Goal: Task Accomplishment & Management: Complete application form

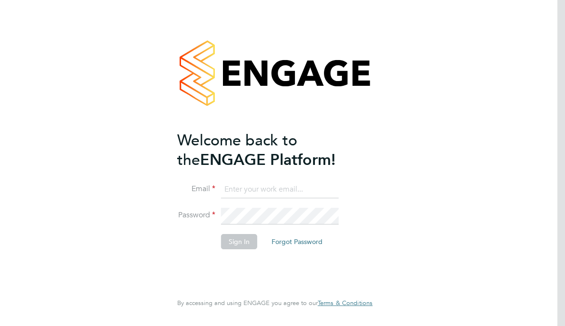
type input "[EMAIL_ADDRESS][DOMAIN_NAME]"
click at [229, 238] on button "Sign In" at bounding box center [239, 241] width 36 height 15
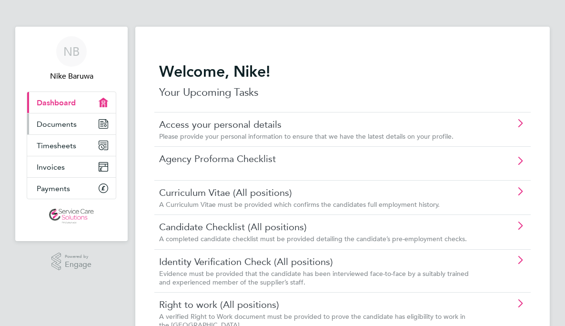
click at [72, 124] on span "Documents" at bounding box center [57, 124] width 40 height 9
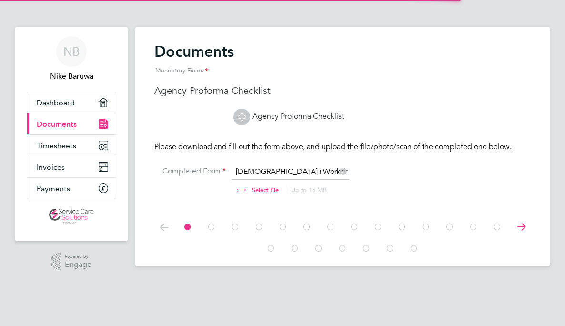
scroll to position [12, 118]
click at [281, 169] on input "file" at bounding box center [275, 181] width 150 height 29
click at [523, 226] on icon at bounding box center [521, 226] width 19 height 21
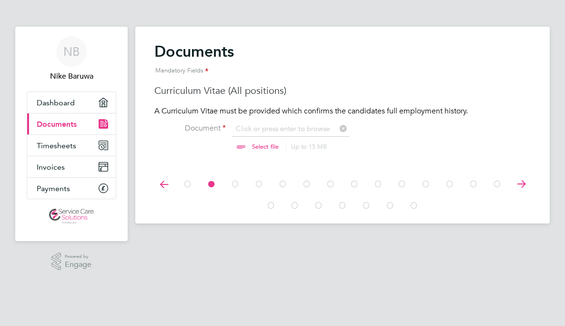
click at [524, 186] on icon at bounding box center [521, 184] width 19 height 21
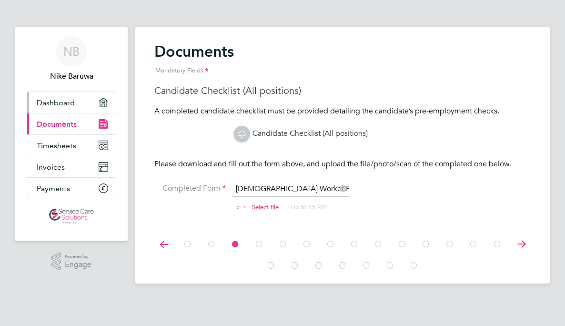
click at [60, 101] on span "Dashboard" at bounding box center [56, 102] width 38 height 9
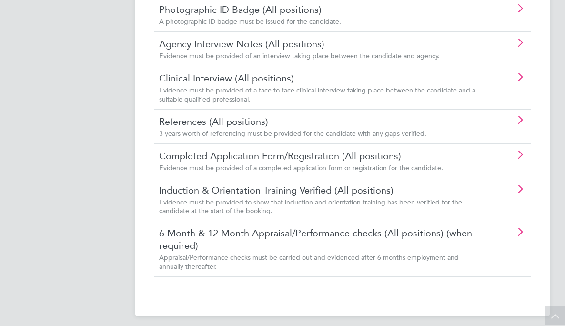
scroll to position [675, 0]
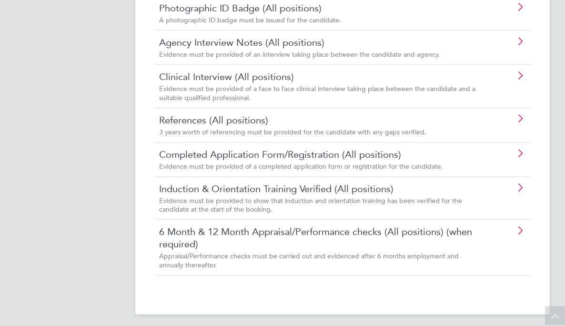
click at [314, 236] on link "6 Month & 12 Month Appraisal/Performance checks (All positions) (when required)" at bounding box center [318, 238] width 319 height 25
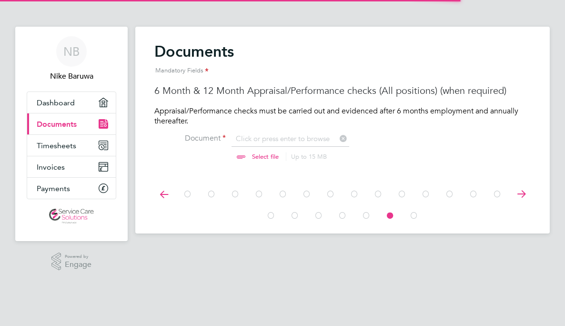
scroll to position [12, 118]
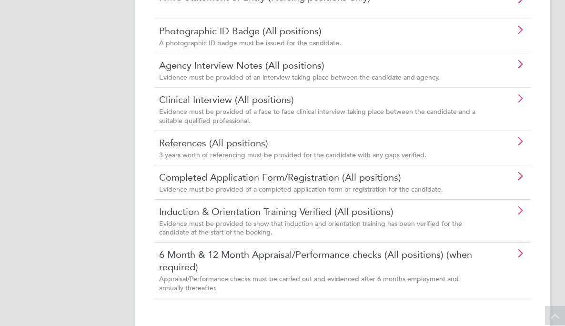
scroll to position [668, 0]
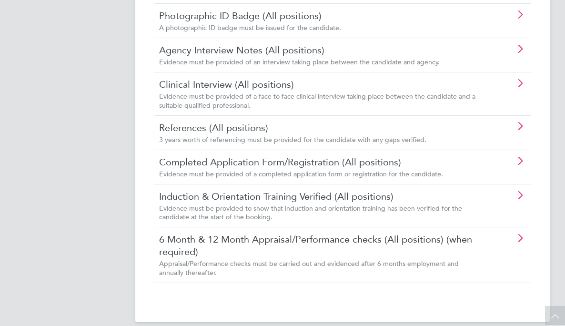
click at [337, 49] on link "Agency Interview Notes (All positions)" at bounding box center [318, 50] width 319 height 12
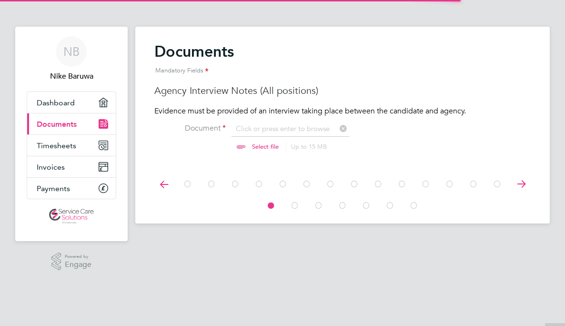
scroll to position [12, 118]
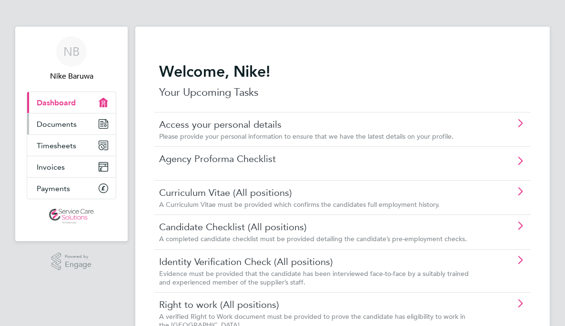
click at [66, 124] on span "Documents" at bounding box center [57, 124] width 40 height 9
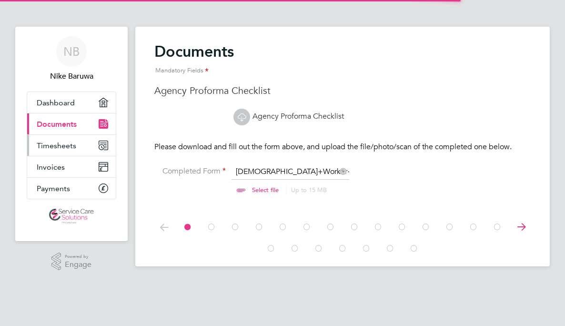
scroll to position [12, 118]
click at [73, 143] on span "Timesheets" at bounding box center [57, 145] width 40 height 9
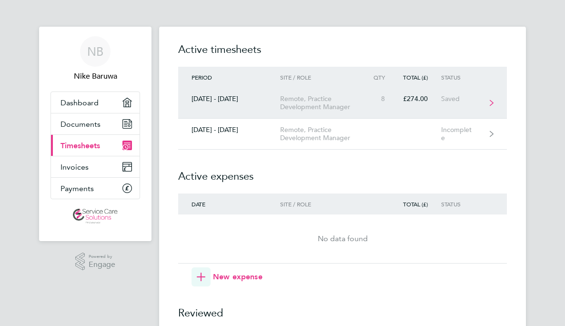
click at [376, 95] on div "8" at bounding box center [382, 99] width 33 height 8
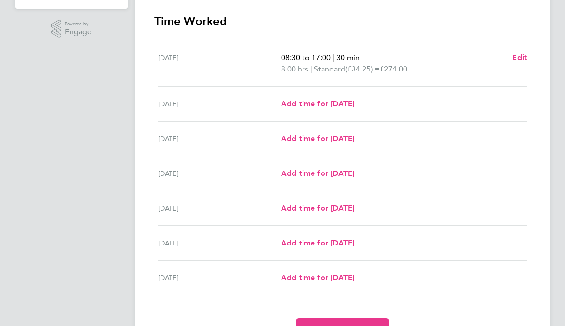
scroll to position [142, 0]
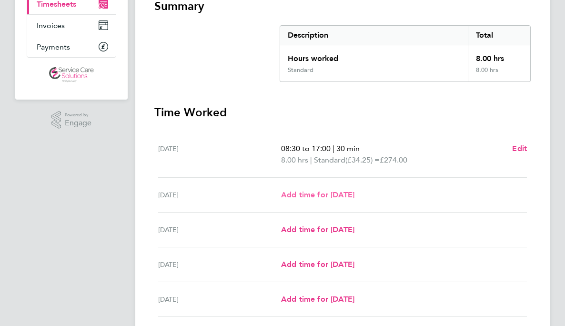
click at [344, 190] on span "Add time for [DATE]" at bounding box center [317, 194] width 73 height 9
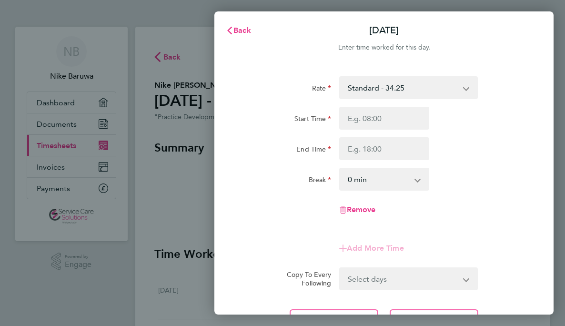
click at [195, 204] on div "Back [DATE] Enter time worked for this day. Rate Standard - 34.25 Start Time En…" at bounding box center [282, 163] width 565 height 326
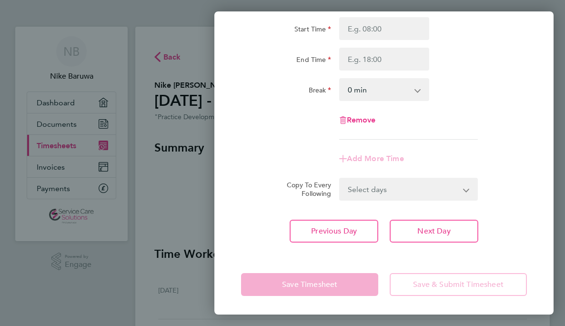
click at [271, 230] on div "Previous Day Next Day" at bounding box center [384, 231] width 286 height 23
click at [404, 32] on input "Start Time" at bounding box center [384, 28] width 90 height 23
type input "08:30"
type input "17:00"
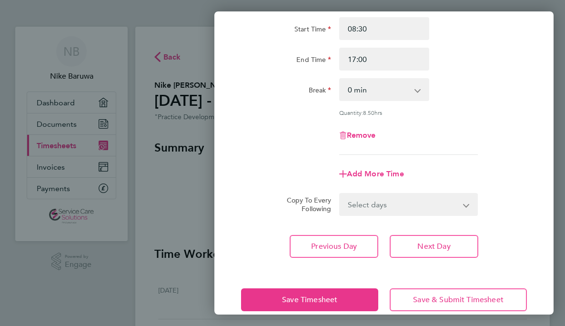
click at [405, 85] on select "0 min 15 min 30 min 45 min 60 min 75 min 90 min" at bounding box center [378, 89] width 77 height 21
select select "30"
click at [340, 79] on select "0 min 15 min 30 min 45 min 60 min 75 min 90 min" at bounding box center [378, 89] width 77 height 21
click at [368, 213] on select "Select days Day Weekday (Mon-Fri) Weekend (Sat-Sun) [DATE] [DATE] [DATE] [DATE]…" at bounding box center [403, 204] width 127 height 21
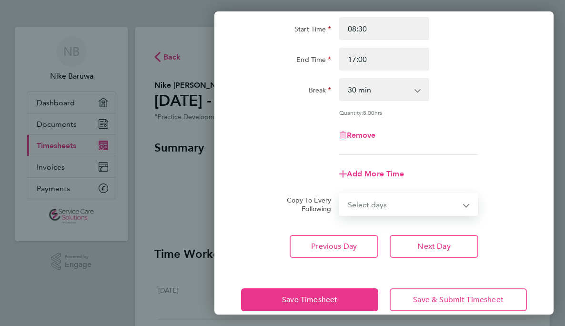
select select "WEEKDAY"
click at [340, 194] on select "Select days Day Weekday (Mon-Fri) Weekend (Sat-Sun) [DATE] [DATE] [DATE] [DATE]…" at bounding box center [403, 204] width 127 height 21
select select "[DATE]"
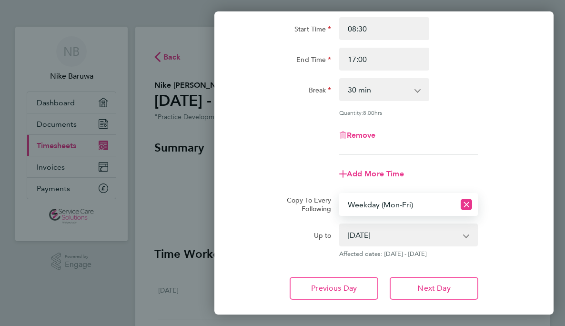
scroll to position [146, 0]
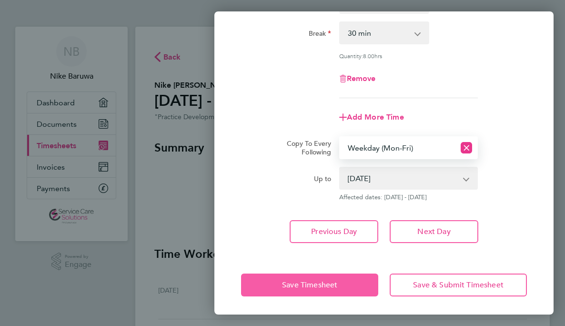
click at [285, 280] on span "Save Timesheet" at bounding box center [309, 285] width 55 height 10
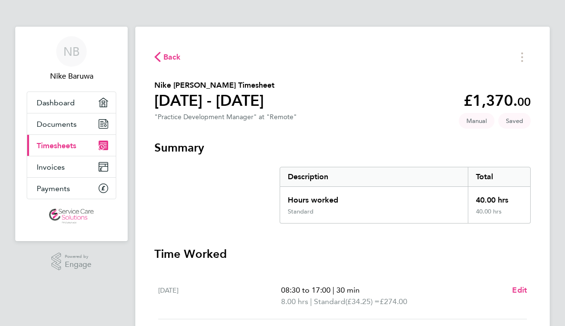
scroll to position [238, 0]
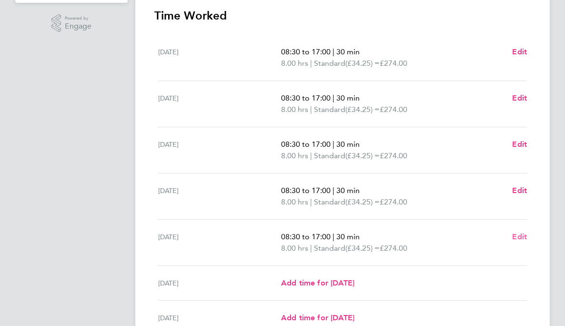
click at [522, 233] on span "Edit" at bounding box center [520, 236] width 15 height 9
select select "30"
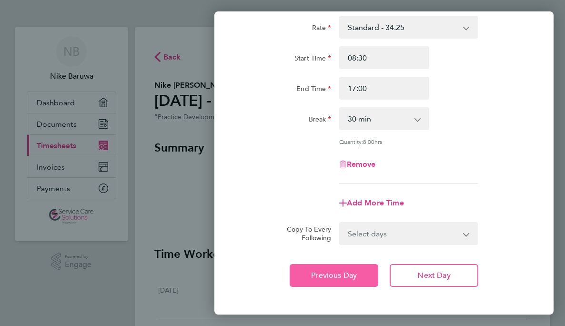
scroll to position [104, 0]
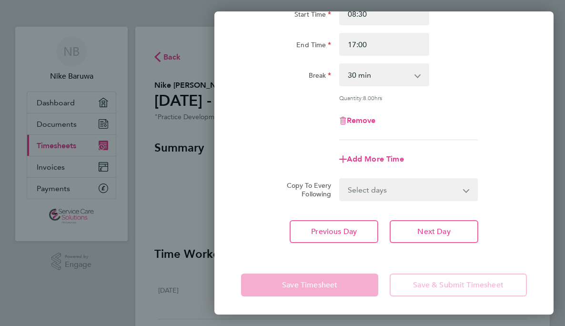
click at [257, 190] on div "Copy To Every Following Select days Day Weekend (Sat-Sun) [DATE] [DATE]" at bounding box center [384, 189] width 294 height 23
click at [351, 117] on span "Remove" at bounding box center [361, 120] width 29 height 9
select select "null"
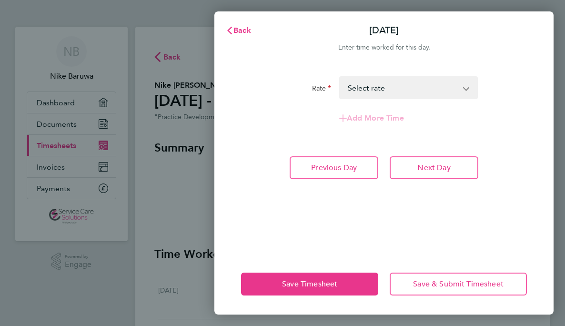
scroll to position [0, 0]
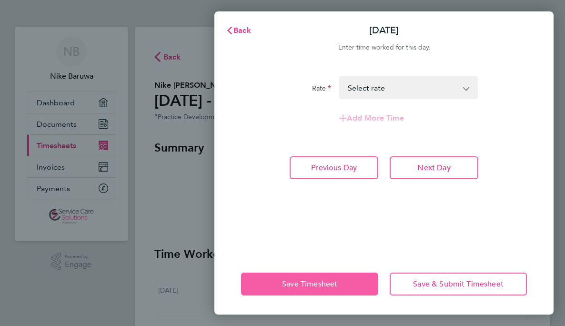
click at [334, 277] on button "Save Timesheet" at bounding box center [309, 284] width 137 height 23
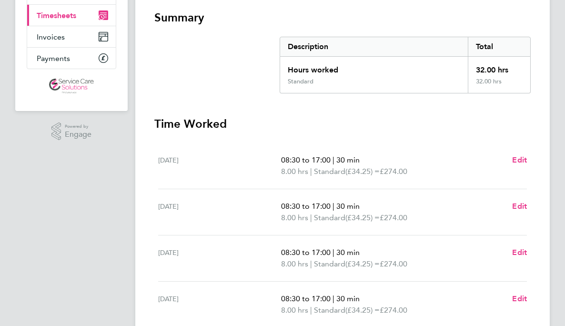
scroll to position [191, 0]
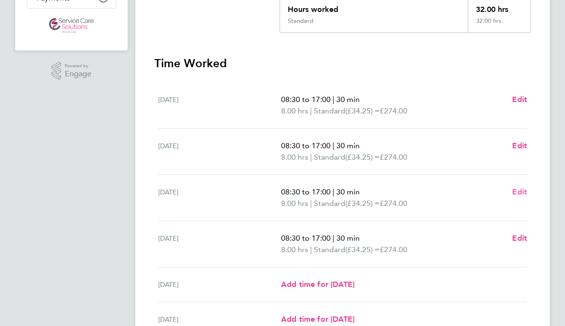
click at [520, 191] on span "Edit" at bounding box center [520, 191] width 15 height 9
select select "30"
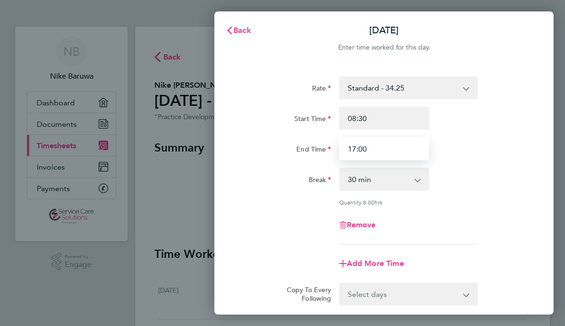
click at [395, 152] on input "17:00" at bounding box center [384, 148] width 90 height 23
drag, startPoint x: 392, startPoint y: 149, endPoint x: 286, endPoint y: 152, distance: 105.9
click at [289, 149] on div "End Time 17:00" at bounding box center [384, 148] width 294 height 23
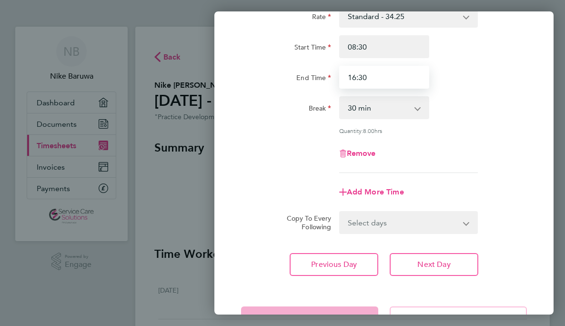
scroll to position [104, 0]
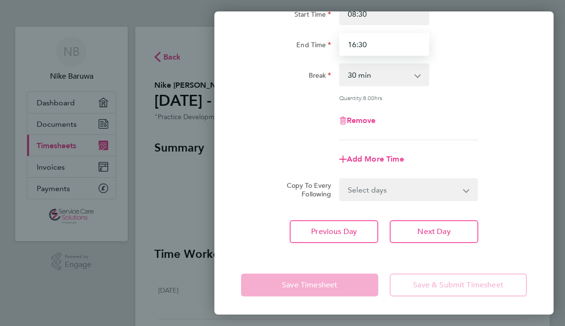
type input "16:30"
click at [276, 249] on div "Rate Standard - 34.25 Start Time 08:30 End Time 16:30 Break 0 min 15 min 30 min…" at bounding box center [384, 107] width 339 height 294
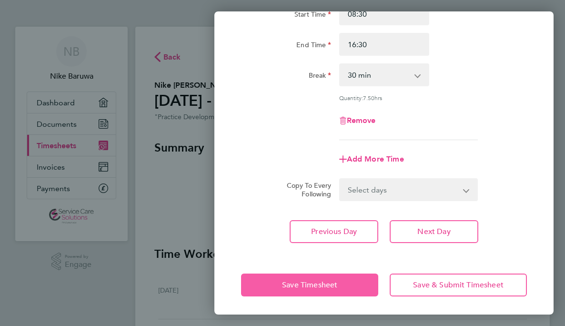
click at [278, 278] on button "Save Timesheet" at bounding box center [309, 285] width 137 height 23
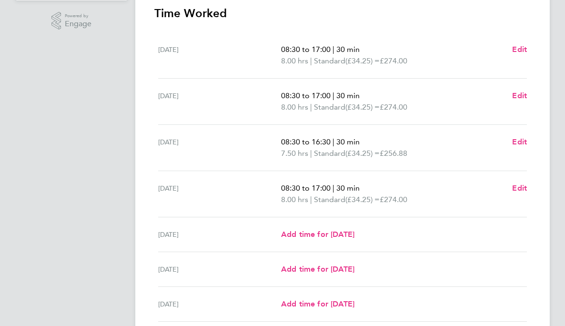
scroll to position [176, 0]
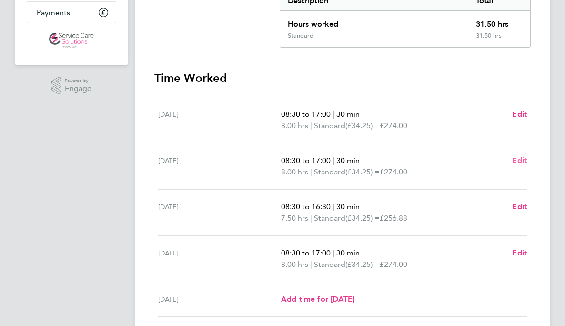
click at [518, 161] on span "Edit" at bounding box center [520, 160] width 15 height 9
select select "30"
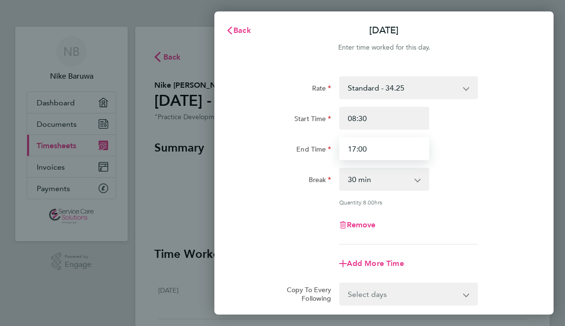
click at [370, 153] on input "17:00" at bounding box center [384, 148] width 90 height 23
drag, startPoint x: 370, startPoint y: 148, endPoint x: 331, endPoint y: 148, distance: 39.1
click at [331, 148] on div "End Time 17:00" at bounding box center [384, 148] width 294 height 23
type input "16:30"
click at [281, 193] on div "Rate Standard - 34.25 Start Time 08:30 End Time 16:30 Break 0 min 15 min 30 min…" at bounding box center [384, 160] width 286 height 168
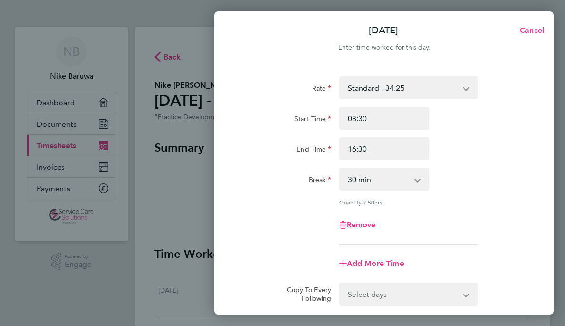
scroll to position [104, 0]
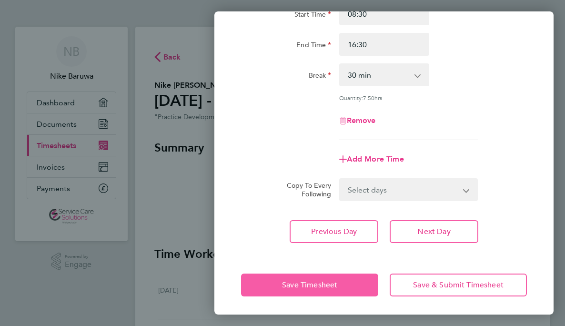
click at [291, 287] on span "Save Timesheet" at bounding box center [309, 285] width 55 height 10
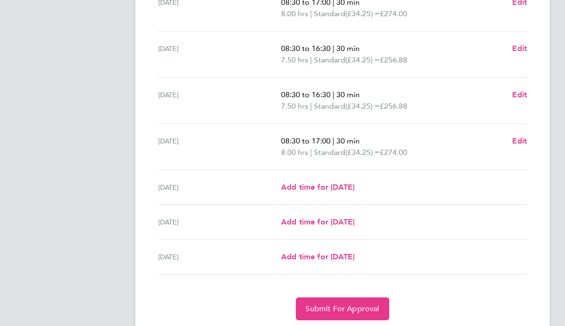
scroll to position [319, 0]
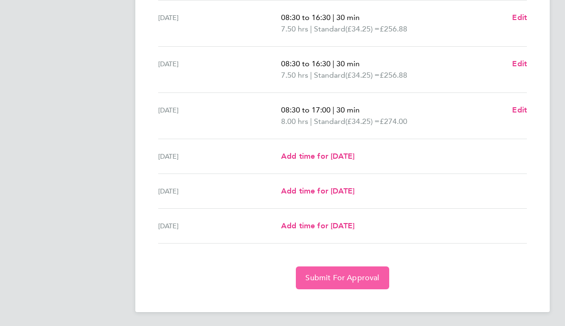
click at [331, 276] on span "Submit For Approval" at bounding box center [343, 278] width 74 height 10
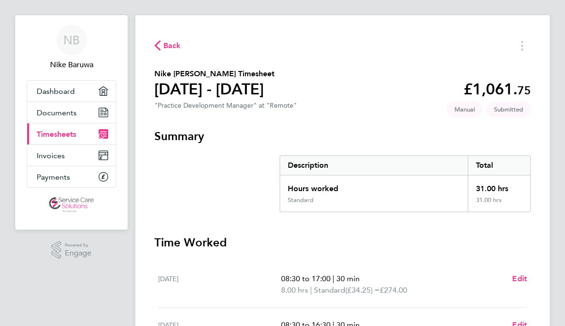
scroll to position [0, 0]
